Goal: Task Accomplishment & Management: Use online tool/utility

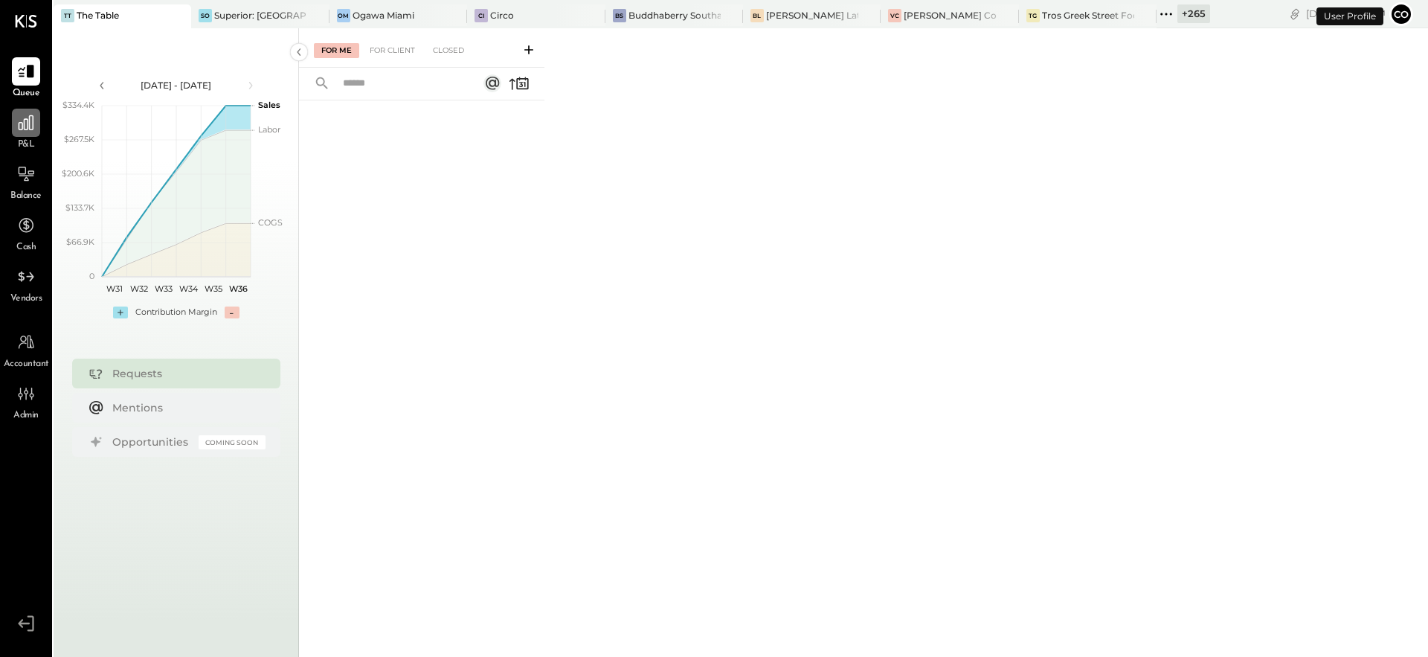
click at [32, 123] on icon at bounding box center [26, 122] width 15 height 15
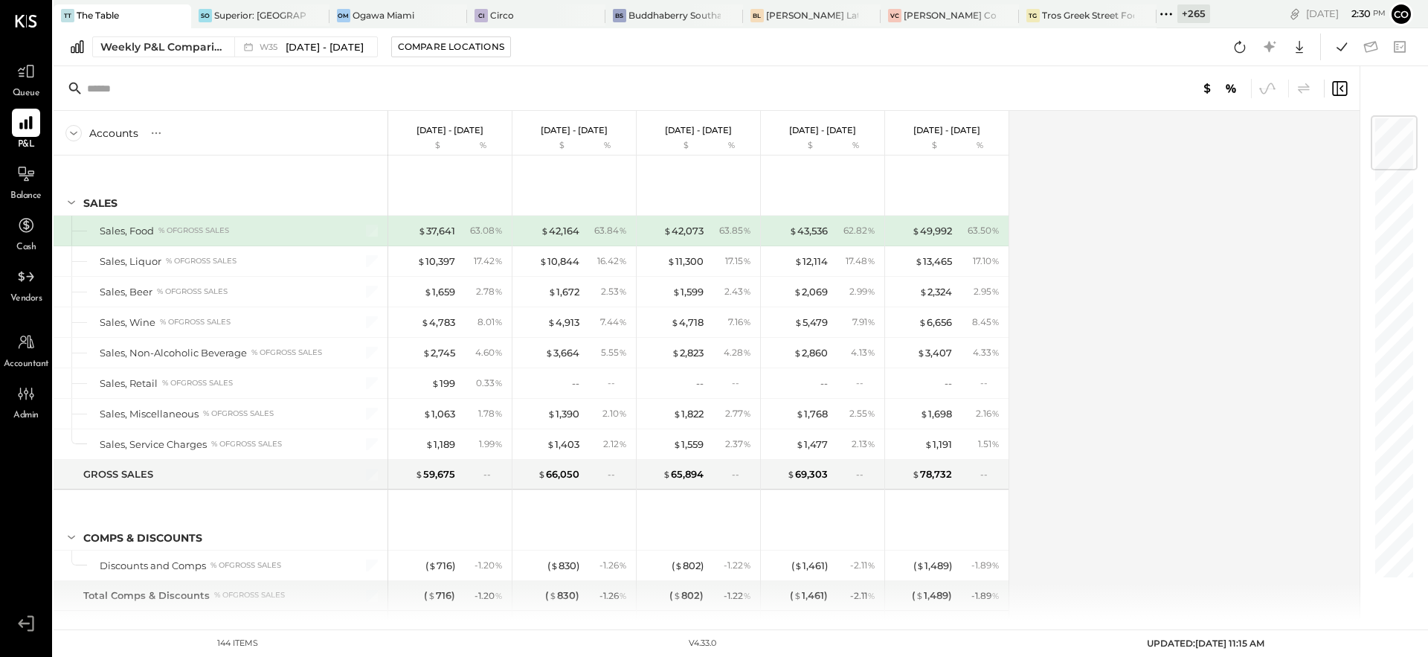
click at [1166, 15] on icon at bounding box center [1166, 13] width 19 height 19
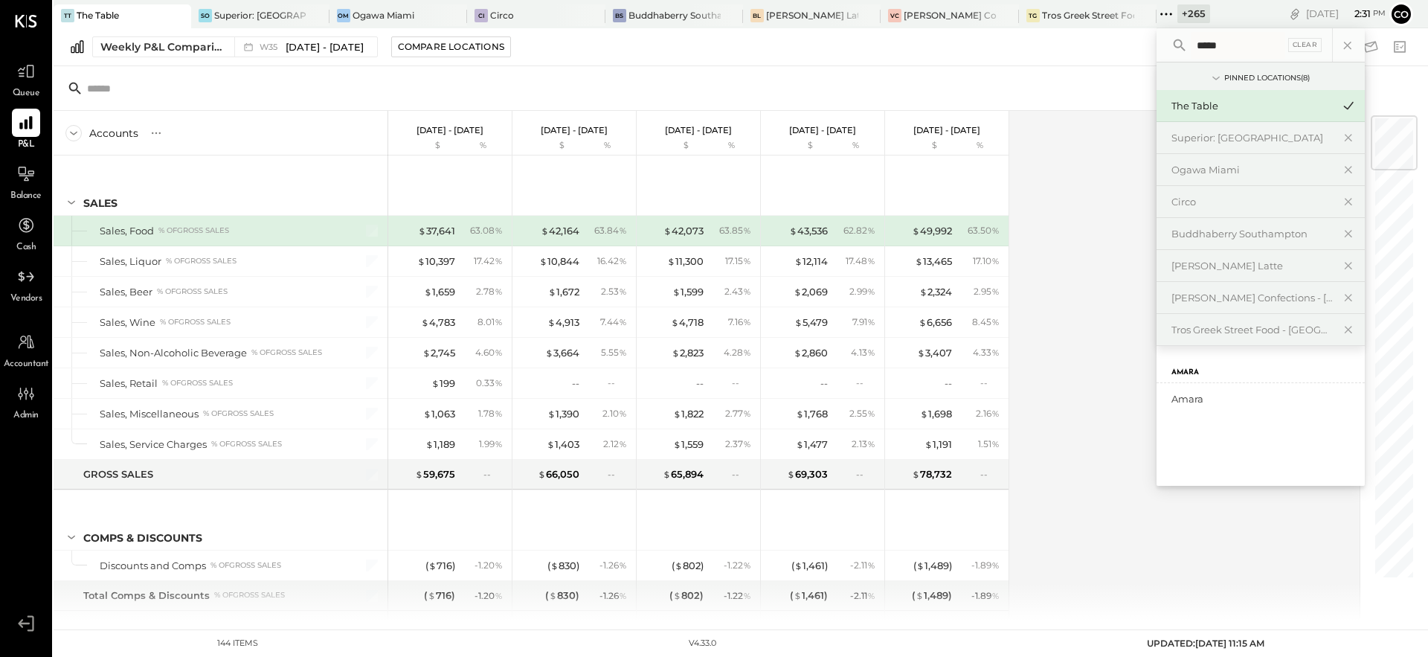
type input "*****"
click at [1266, 396] on div "Amara" at bounding box center [1252, 399] width 161 height 14
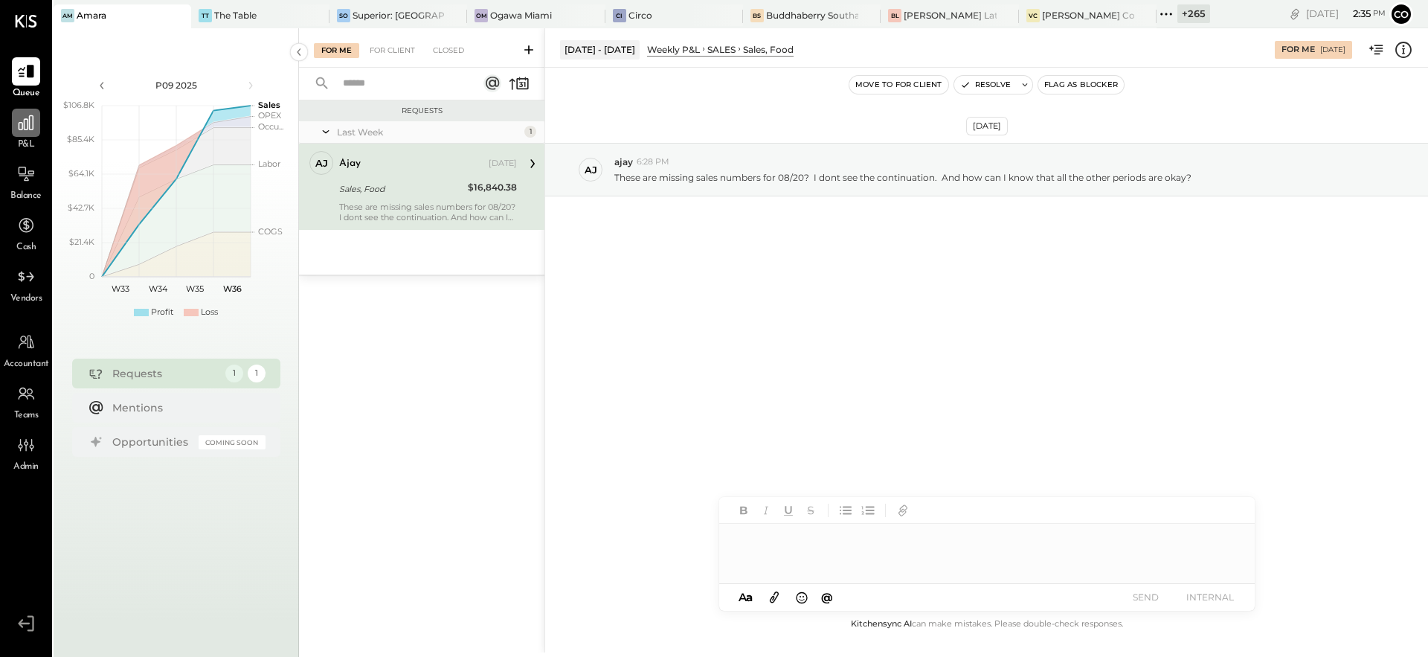
click at [19, 126] on icon at bounding box center [25, 122] width 19 height 19
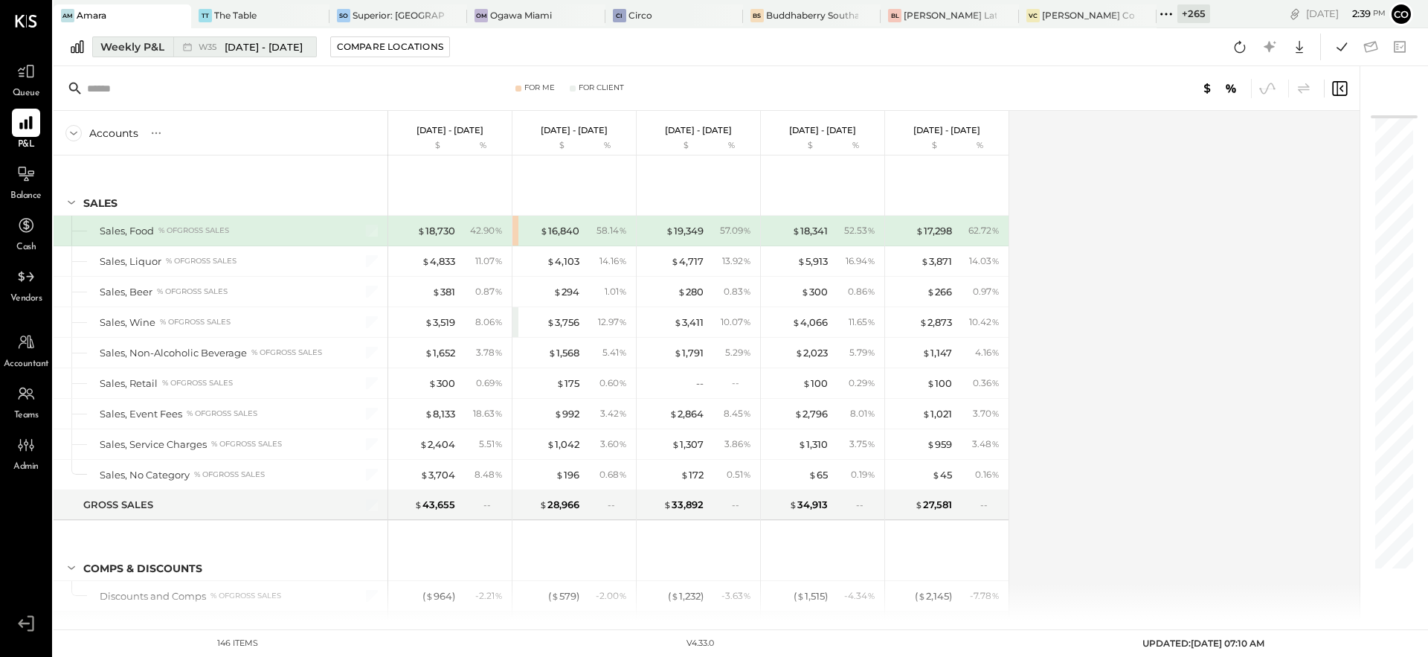
click at [290, 47] on span "[DATE] - [DATE]" at bounding box center [264, 47] width 78 height 14
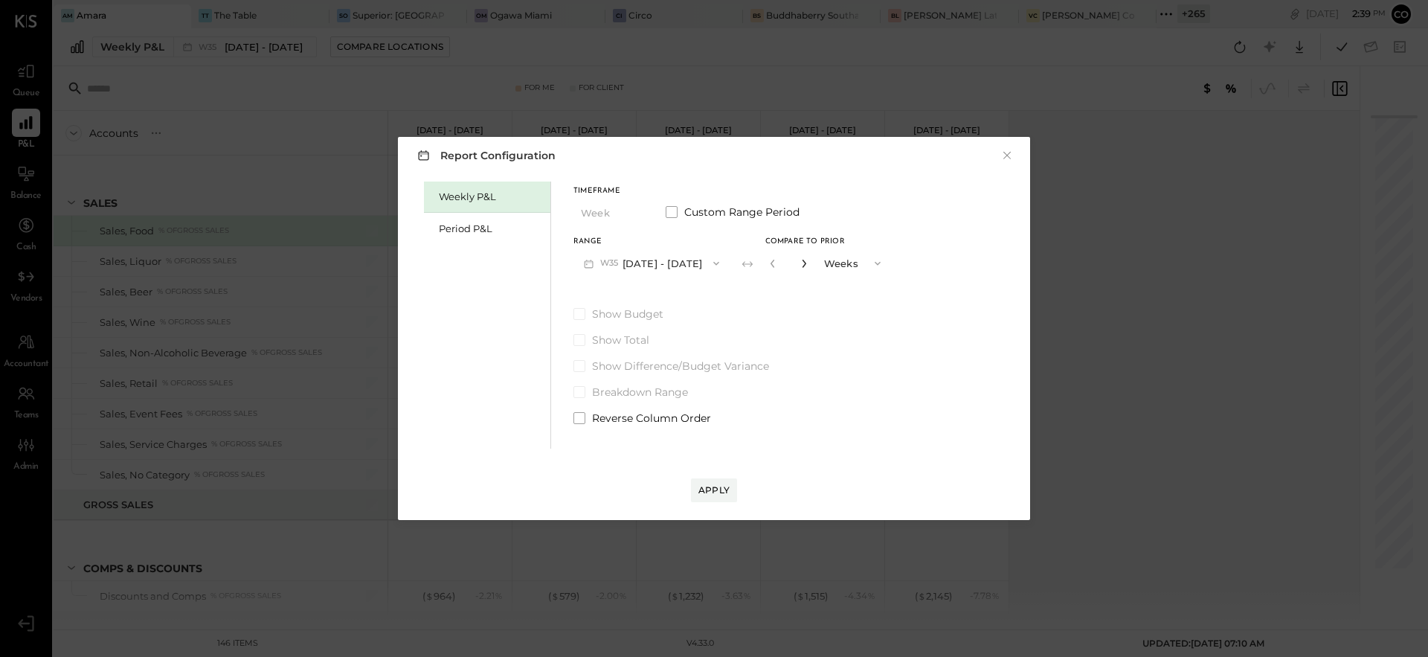
click at [805, 264] on icon "button" at bounding box center [804, 263] width 9 height 9
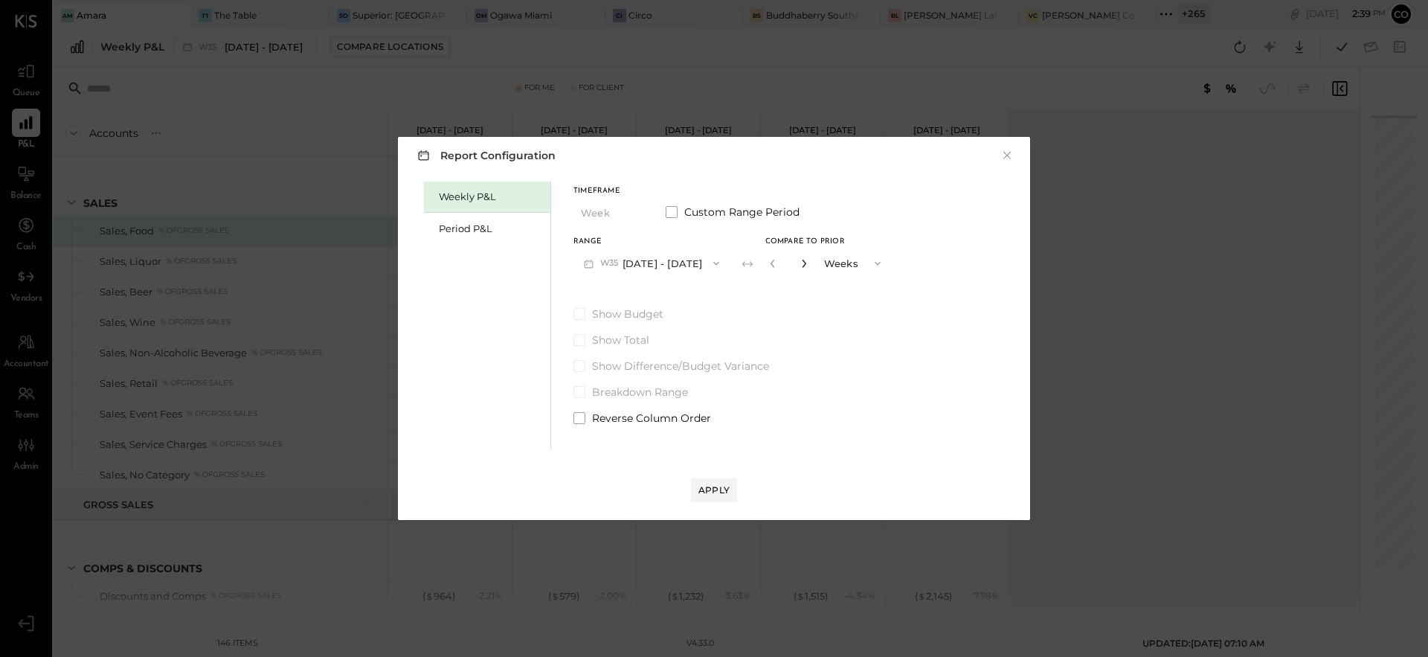
type input "*"
click at [711, 494] on div "Apply" at bounding box center [714, 490] width 31 height 13
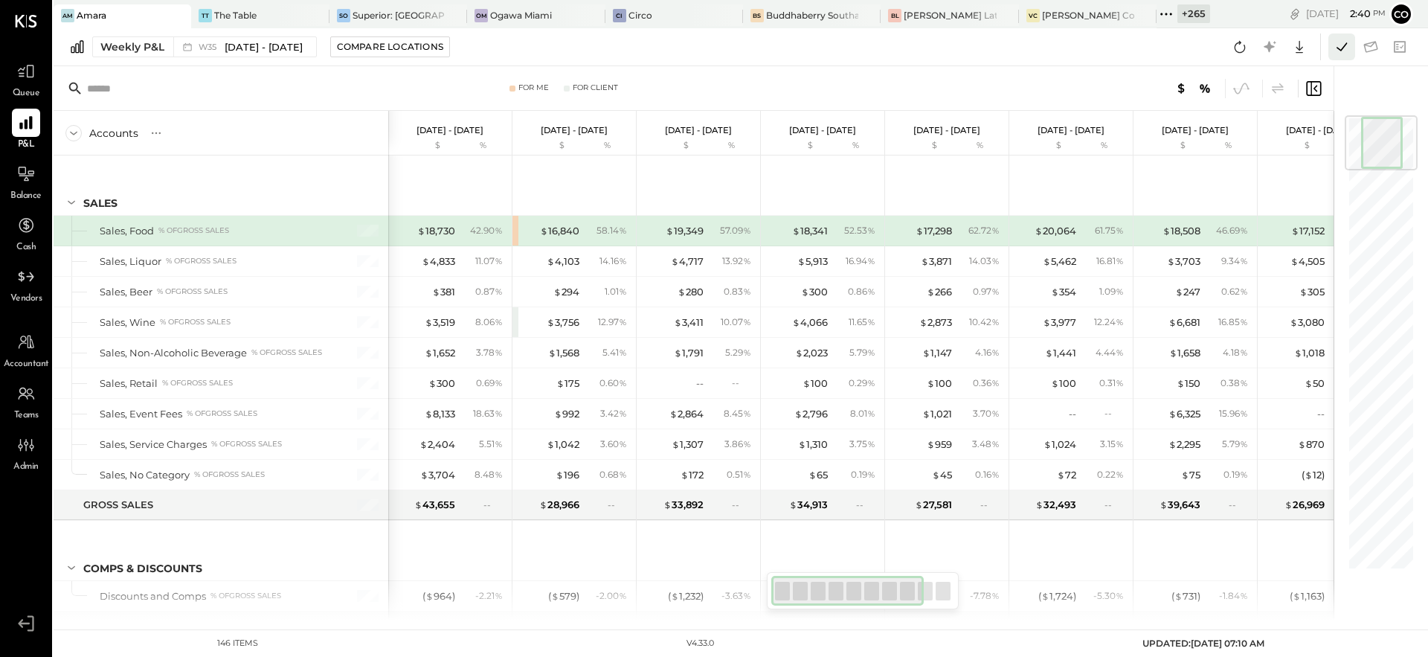
click at [1344, 51] on icon at bounding box center [1341, 46] width 19 height 19
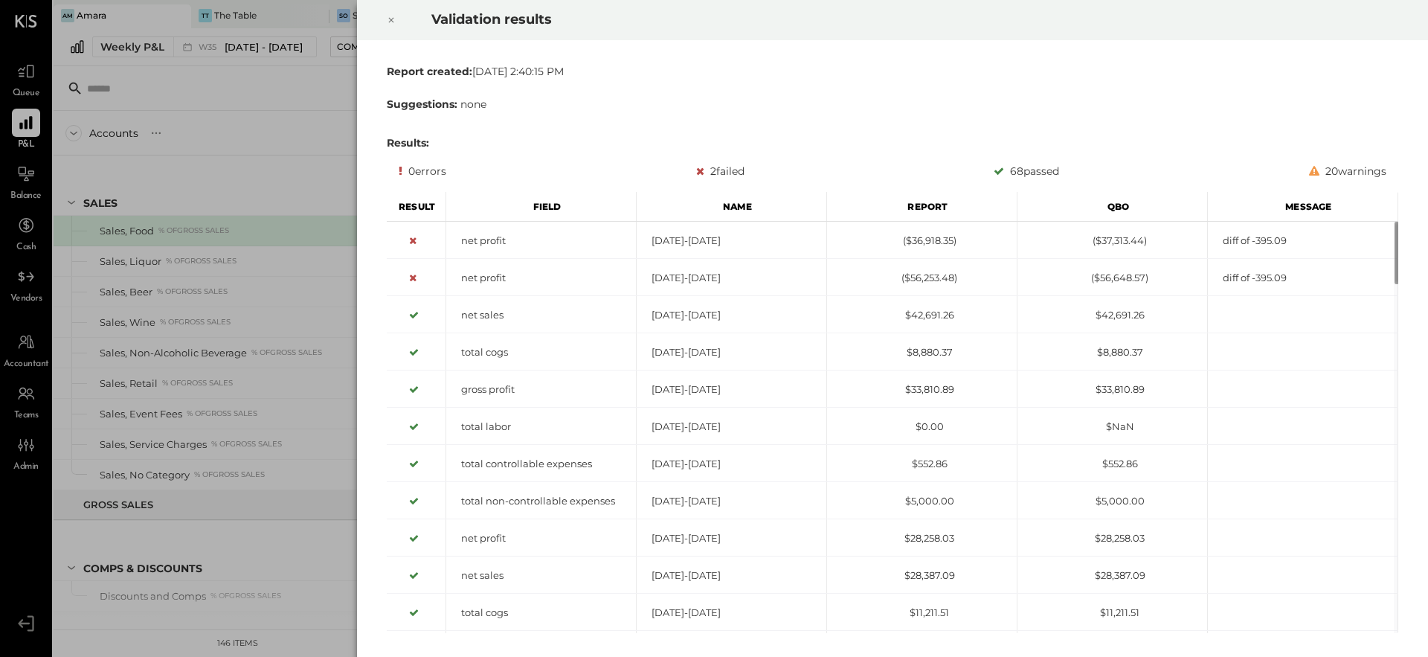
click at [393, 19] on icon at bounding box center [391, 20] width 9 height 18
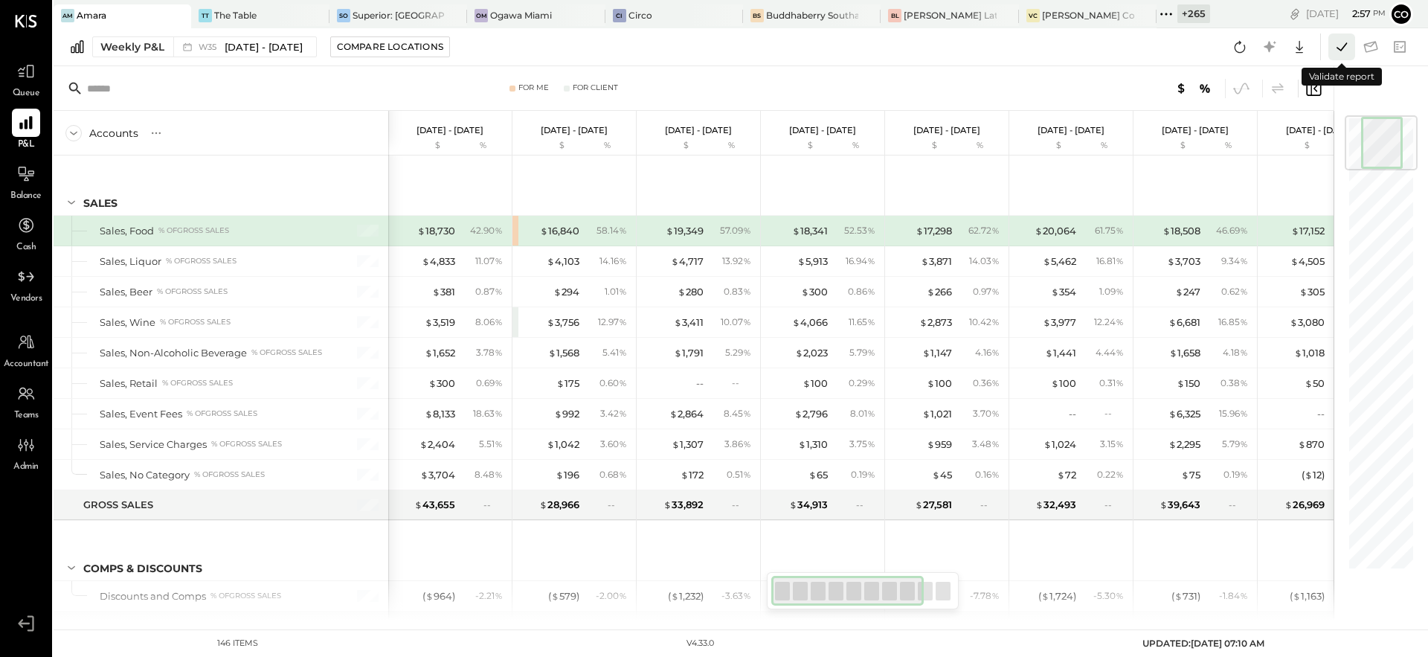
click at [1335, 51] on icon at bounding box center [1341, 46] width 19 height 19
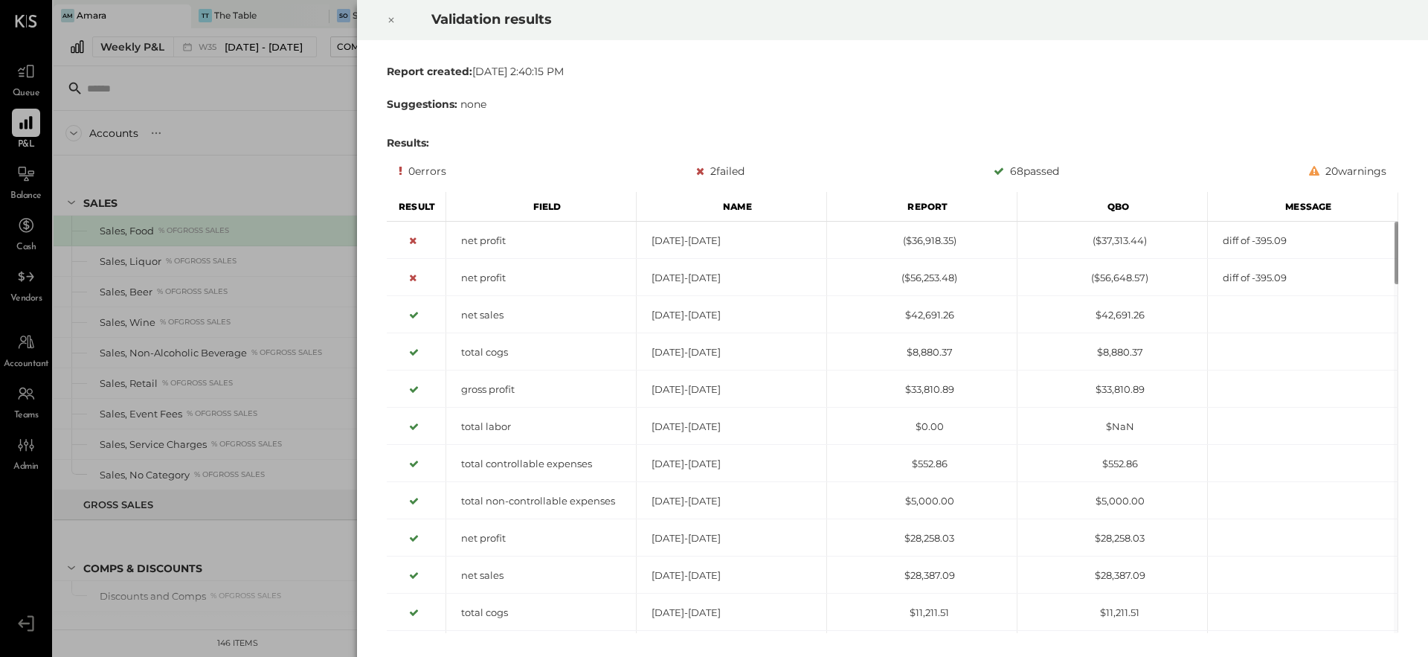
click at [272, 104] on div "Validation results Report created: [DATE] 2:40:15 PM Suggestions: none Results:…" at bounding box center [714, 328] width 1428 height 657
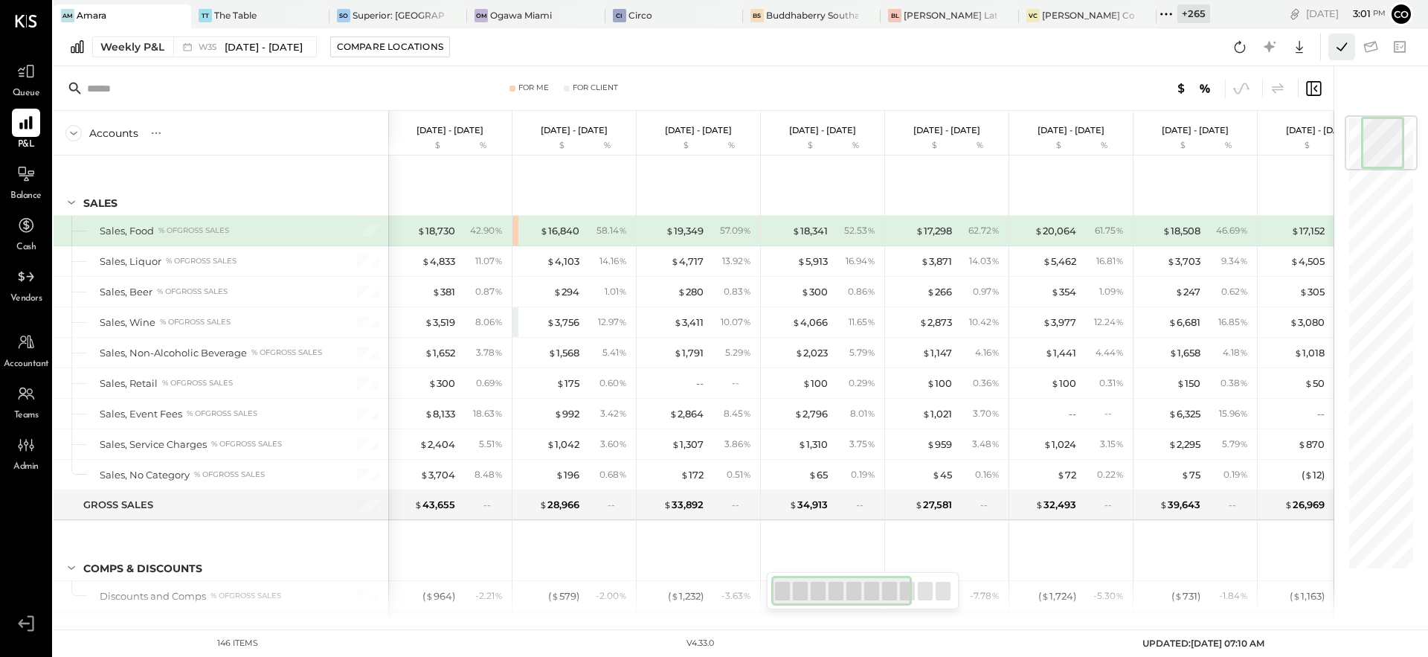
click at [1338, 47] on icon at bounding box center [1341, 46] width 19 height 19
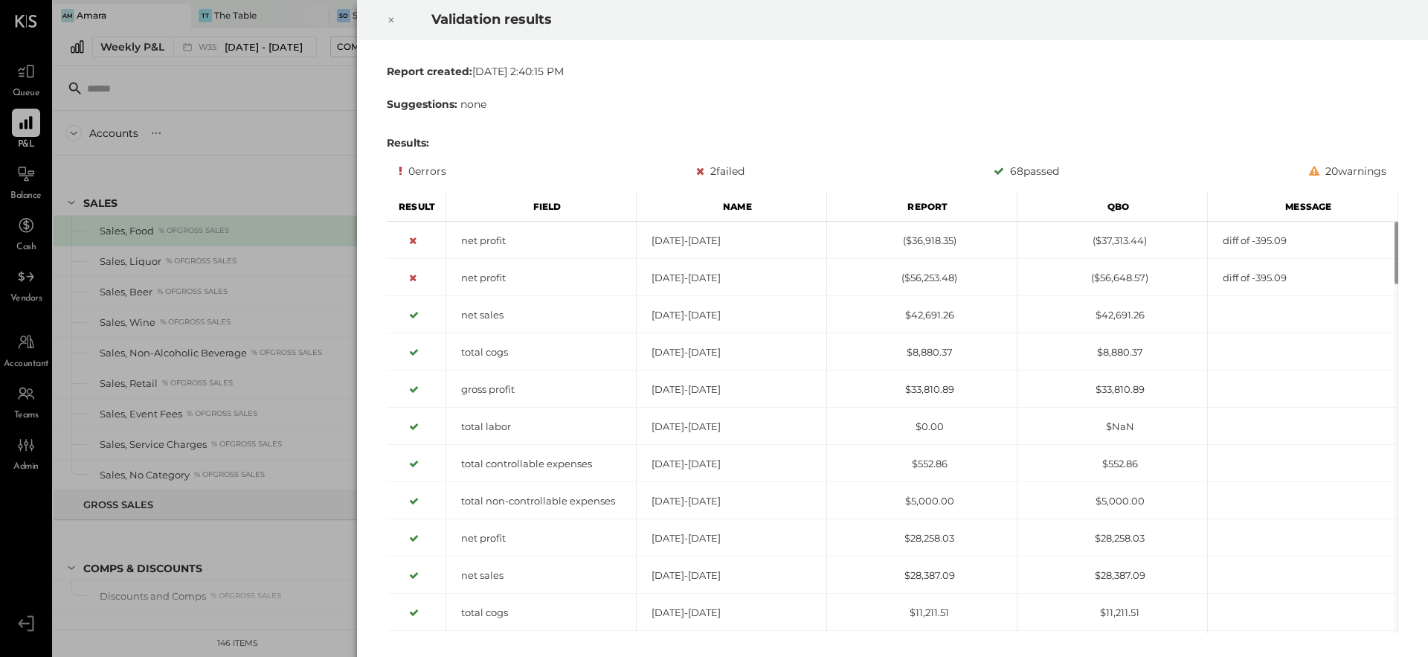
click at [271, 168] on div "Validation results Report created: [DATE] 2:40:15 PM Suggestions: none Results:…" at bounding box center [714, 328] width 1428 height 657
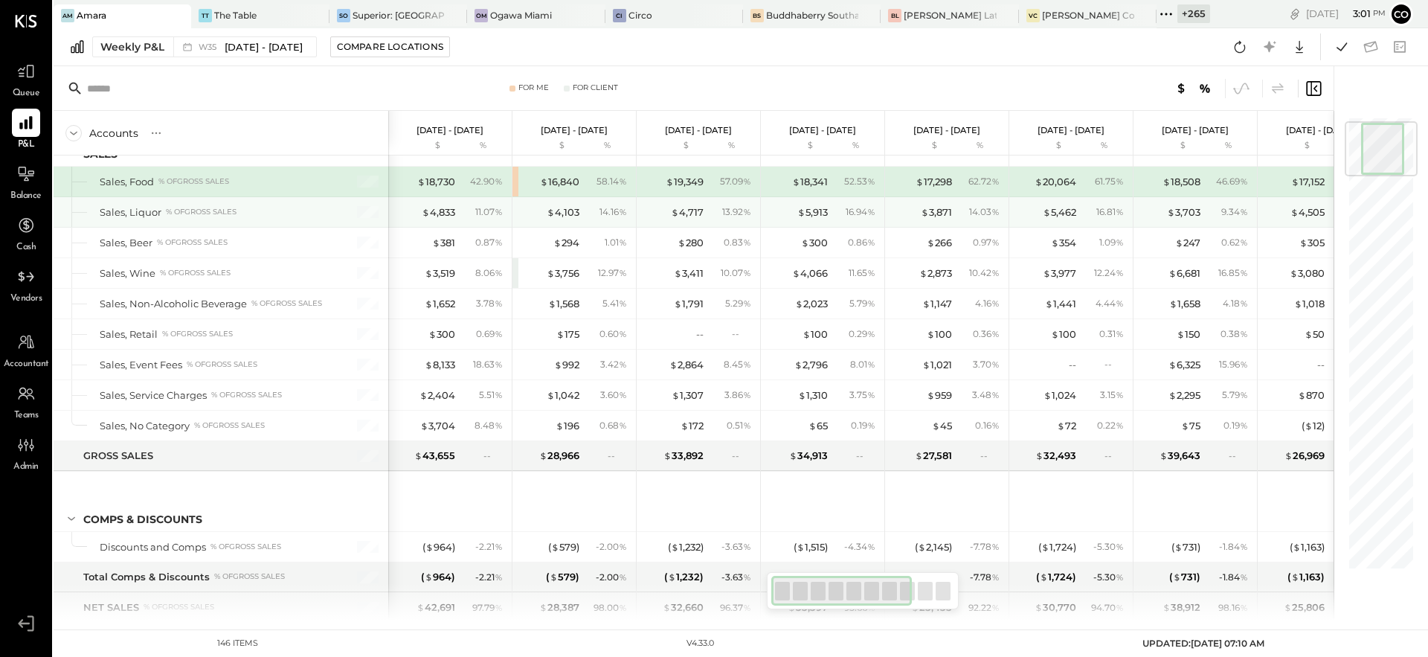
scroll to position [3350, 0]
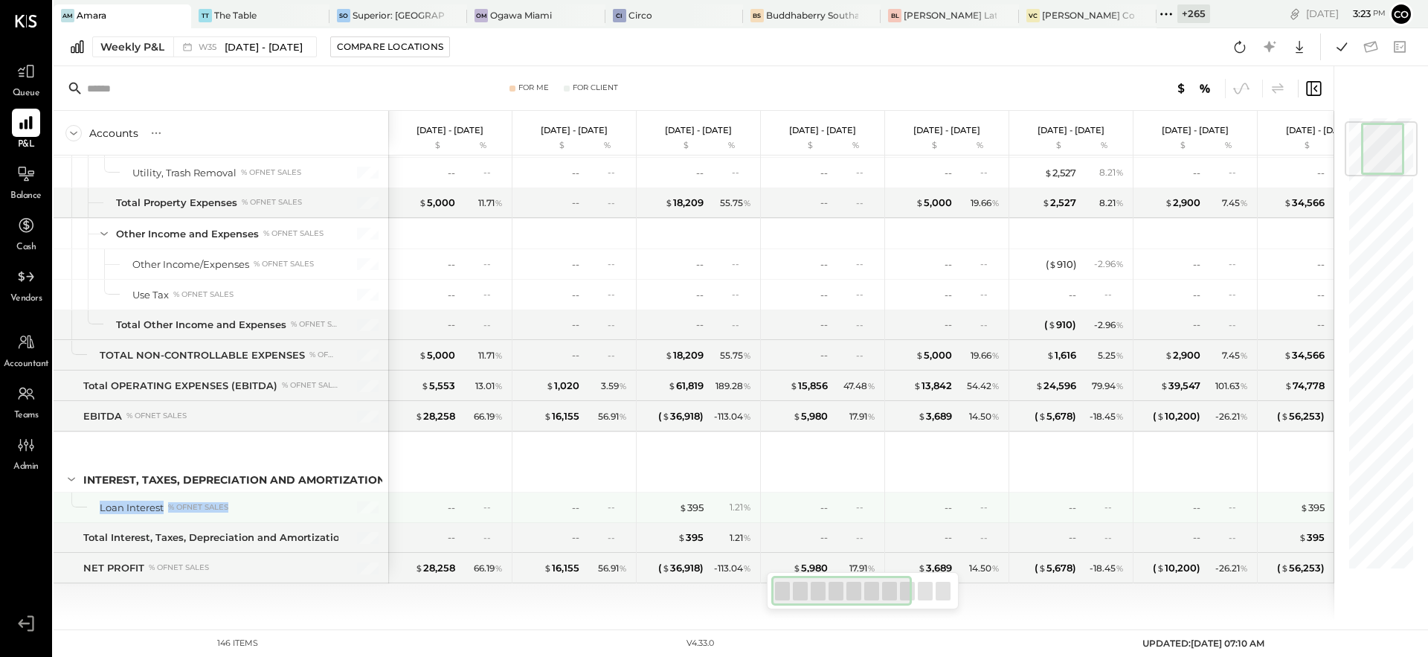
drag, startPoint x: 100, startPoint y: 510, endPoint x: 229, endPoint y: 516, distance: 129.6
click at [229, 516] on div "Loan Interest % of NET SALES" at bounding box center [221, 507] width 335 height 30
